Goal: Task Accomplishment & Management: Complete application form

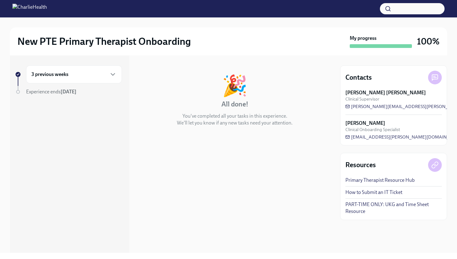
click at [62, 77] on h6 "3 previous weeks" at bounding box center [49, 74] width 37 height 7
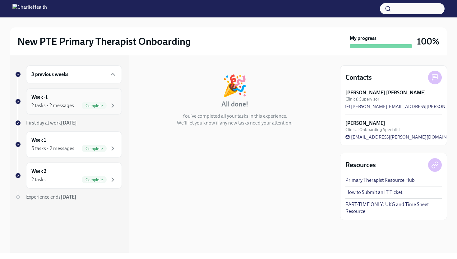
click at [65, 105] on div "2 tasks • 2 messages" at bounding box center [52, 105] width 43 height 7
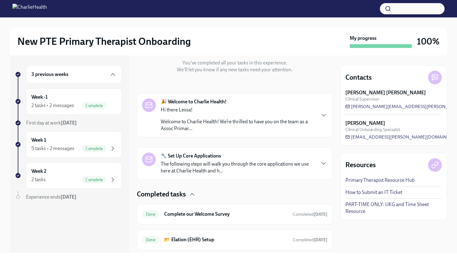
scroll to position [89, 0]
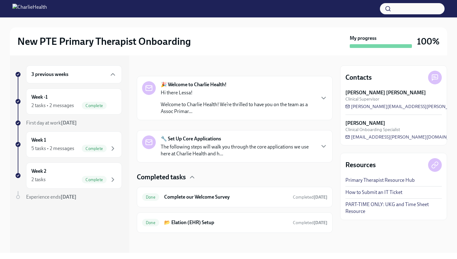
click at [205, 160] on div "🔧 Set Up Core Applications The following steps will walk you through the core a…" at bounding box center [235, 146] width 196 height 32
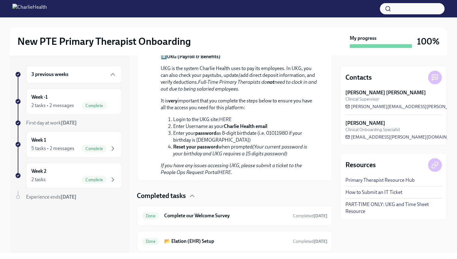
scroll to position [546, 0]
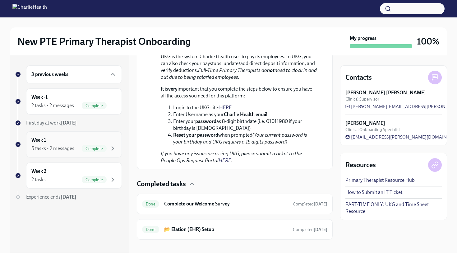
click at [66, 148] on div "5 tasks • 2 messages" at bounding box center [52, 148] width 43 height 7
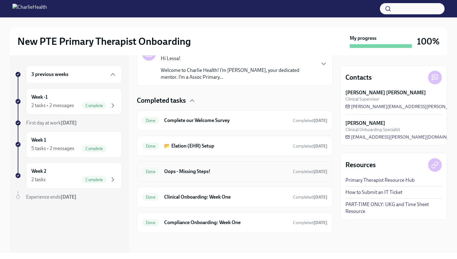
click at [194, 175] on div "Done Oops - Missing Steps! Completed [DATE]" at bounding box center [234, 171] width 185 height 10
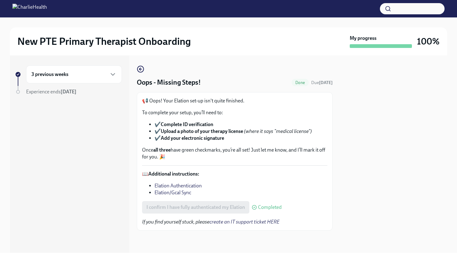
click at [82, 73] on div "3 previous weeks" at bounding box center [73, 74] width 85 height 7
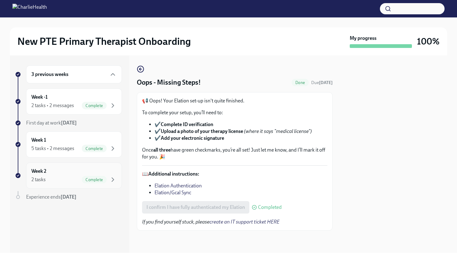
click at [65, 171] on div "Week 2 2 tasks Complete" at bounding box center [73, 176] width 85 height 16
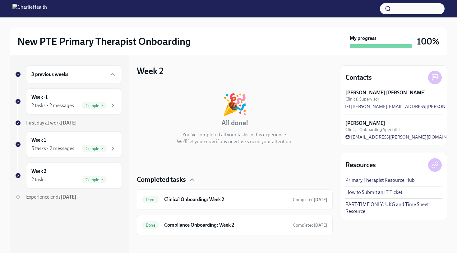
scroll to position [2, 0]
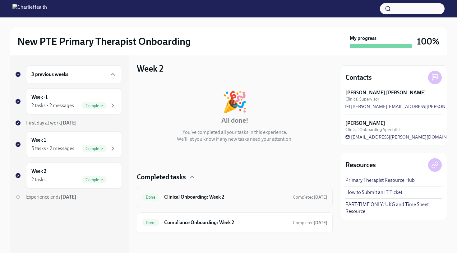
click at [196, 199] on h6 "Clinical Onboarding: Week 2" at bounding box center [226, 197] width 124 height 7
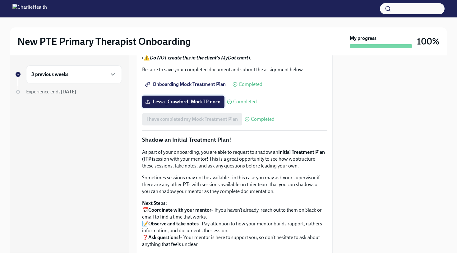
scroll to position [498, 0]
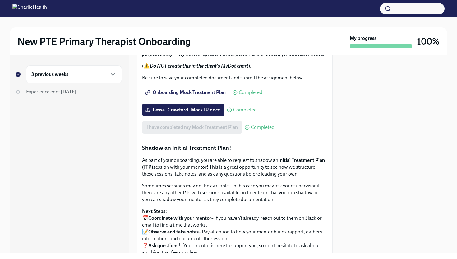
click at [101, 65] on div "3 previous weeks" at bounding box center [74, 74] width 96 height 18
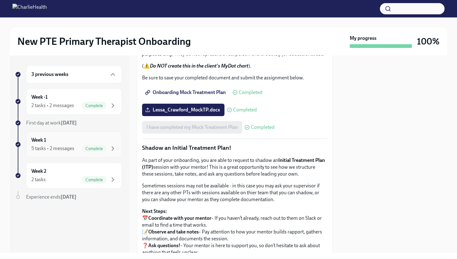
click at [90, 147] on span "Complete" at bounding box center [94, 148] width 25 height 5
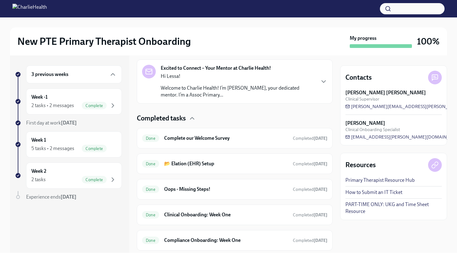
scroll to position [182, 0]
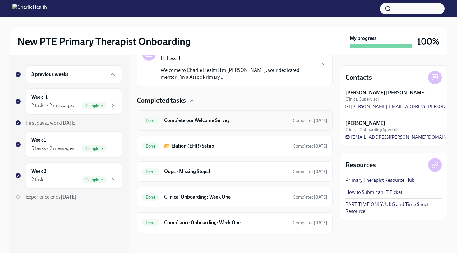
click at [206, 119] on h6 "Complete our Welcome Survey" at bounding box center [226, 120] width 124 height 7
